Goal: Browse casually: Explore the website without a specific task or goal

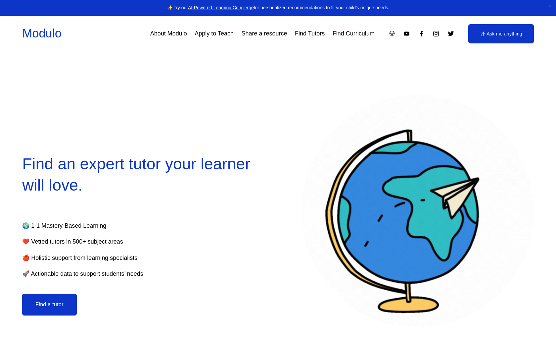
select select "**"
